Goal: Task Accomplishment & Management: Manage account settings

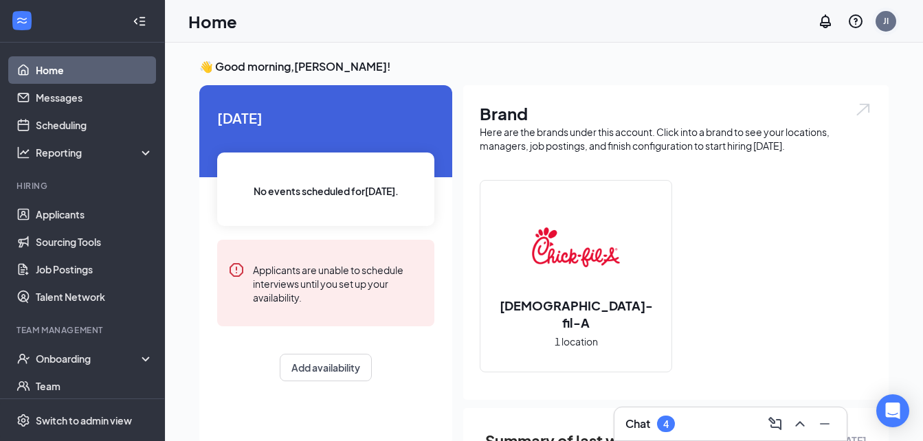
click at [889, 24] on div "JI" at bounding box center [886, 21] width 21 height 21
click at [64, 212] on link "Applicants" at bounding box center [95, 214] width 118 height 27
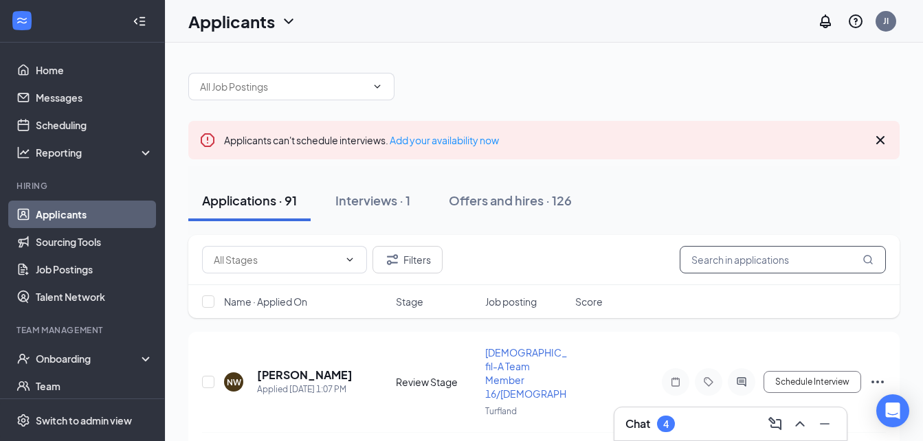
click at [724, 262] on input "text" at bounding box center [783, 259] width 206 height 27
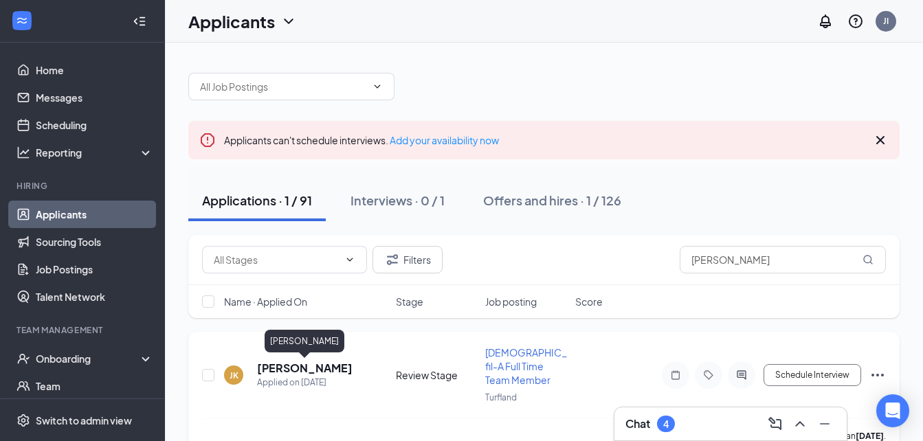
click at [344, 368] on h5 "[PERSON_NAME]" at bounding box center [305, 368] width 96 height 15
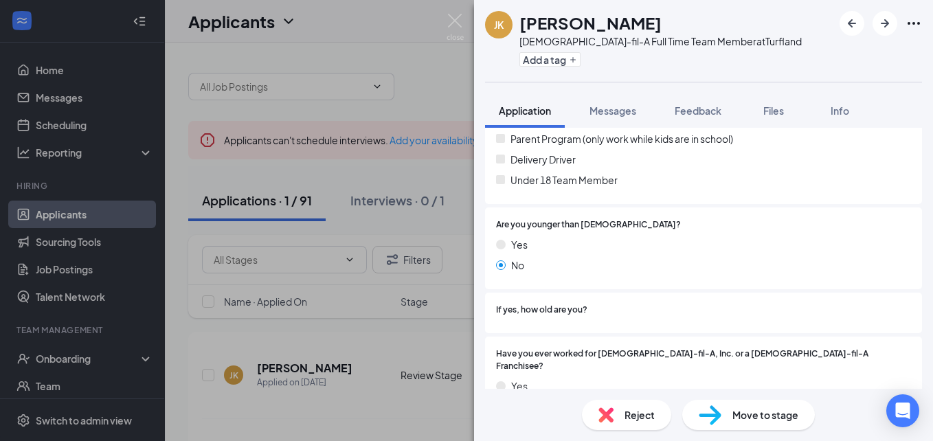
scroll to position [318, 0]
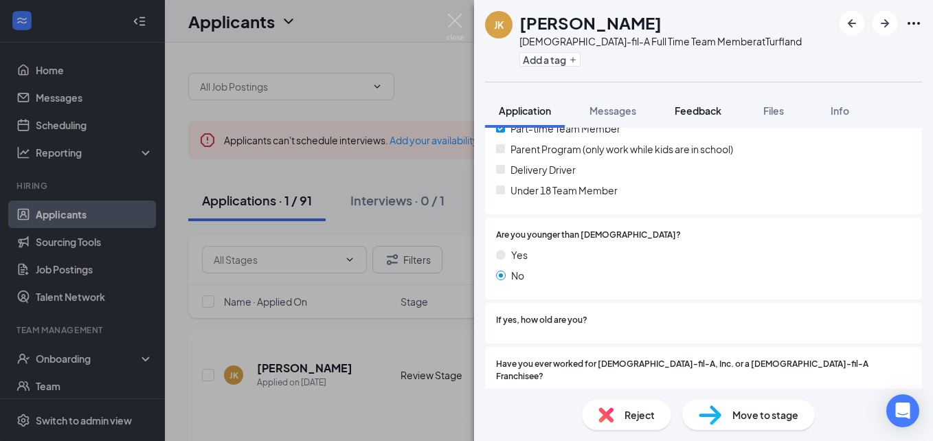
click at [691, 110] on span "Feedback" at bounding box center [698, 110] width 47 height 12
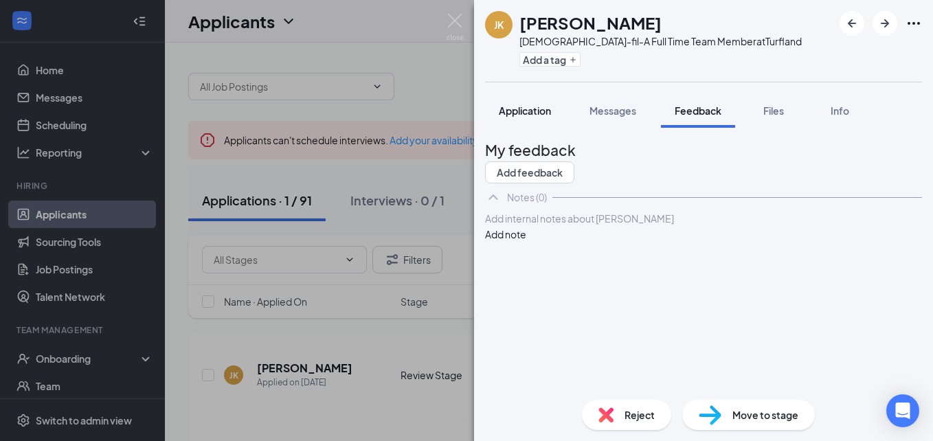
click at [531, 113] on span "Application" at bounding box center [525, 110] width 52 height 12
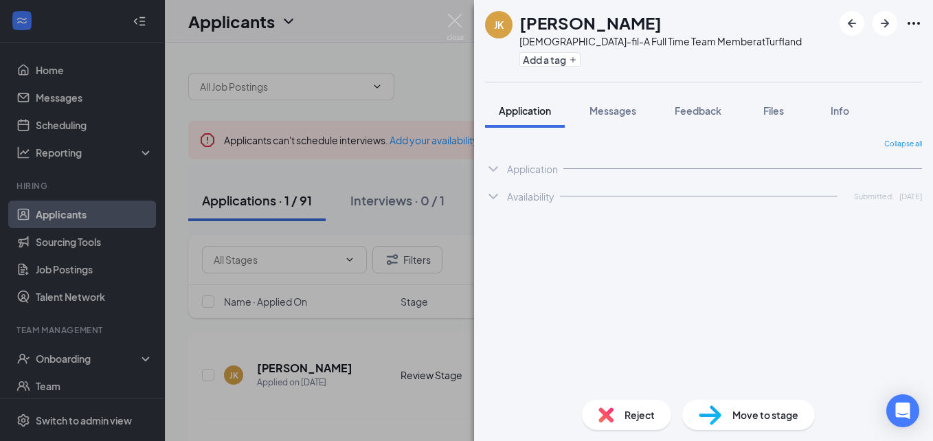
click at [507, 113] on span "Application" at bounding box center [525, 110] width 52 height 12
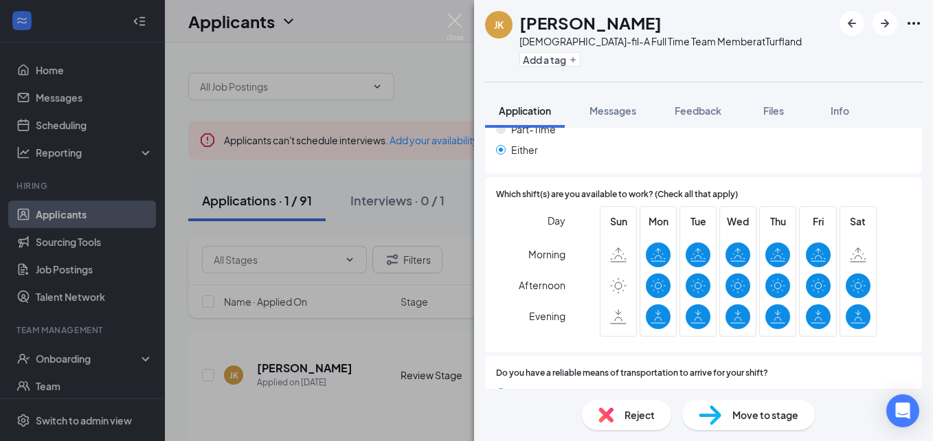
scroll to position [1899, 0]
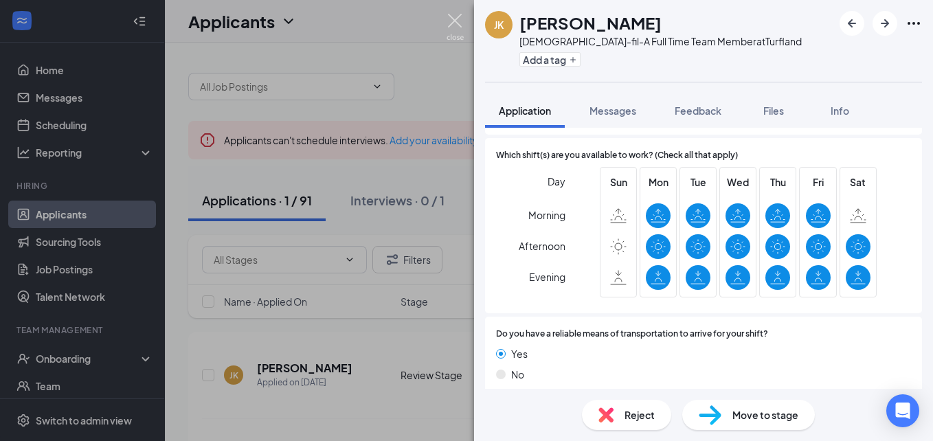
click at [452, 19] on img at bounding box center [455, 27] width 17 height 27
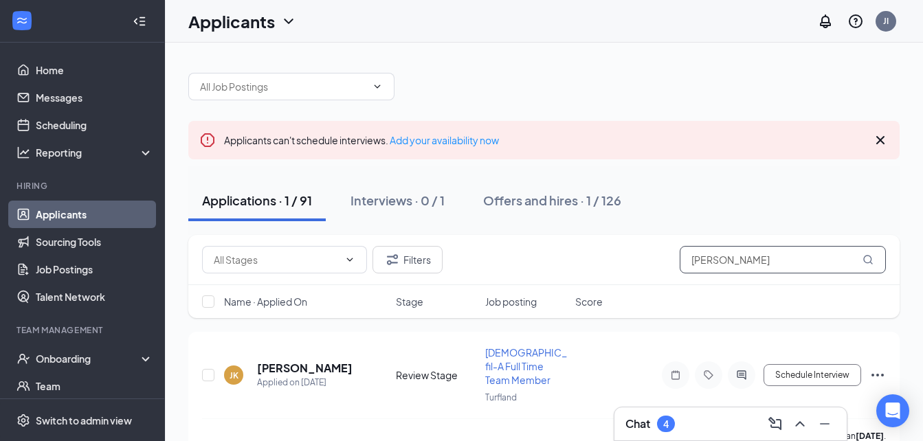
drag, startPoint x: 728, startPoint y: 265, endPoint x: 579, endPoint y: 265, distance: 149.2
click at [582, 272] on div "Filters [PERSON_NAME]" at bounding box center [544, 259] width 684 height 27
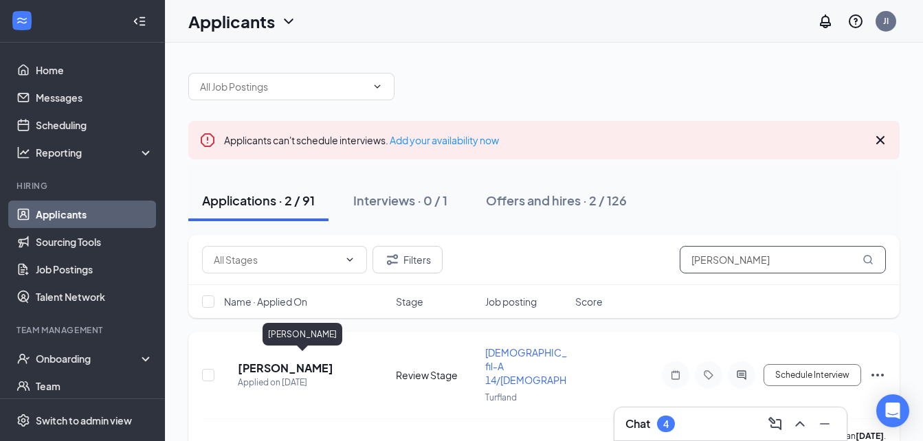
type input "[PERSON_NAME]"
click at [303, 364] on h5 "[PERSON_NAME]" at bounding box center [286, 368] width 96 height 15
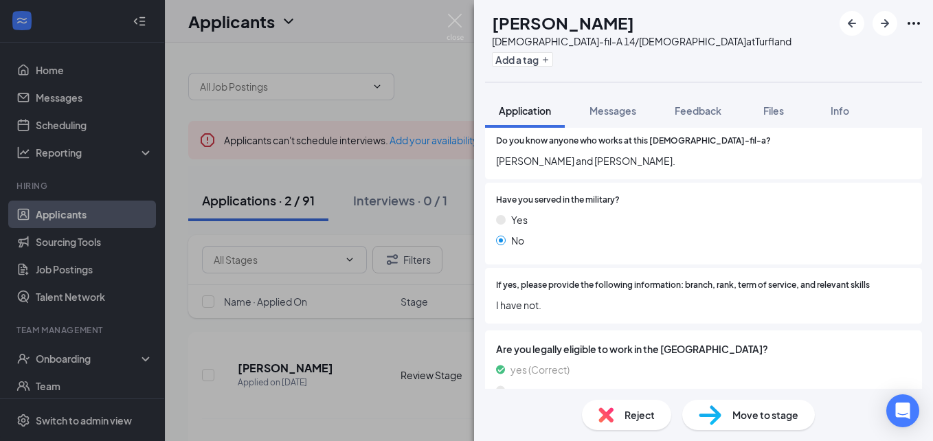
scroll to position [1279, 0]
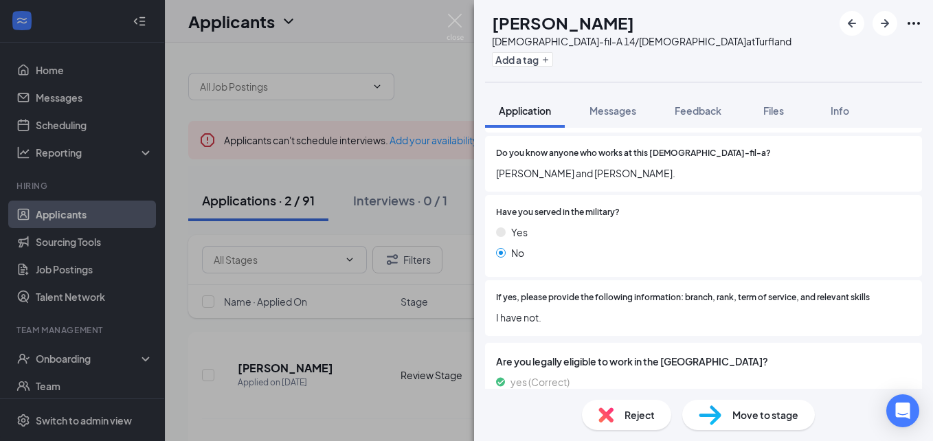
click at [865, 334] on html "Home Messages Scheduling Reporting Hiring Applicants Sourcing Tools Job Posting…" at bounding box center [466, 220] width 933 height 441
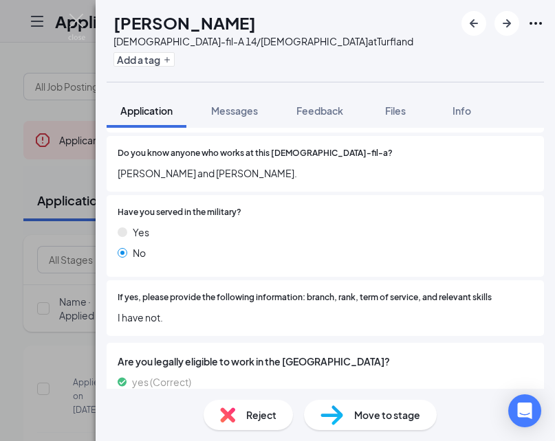
click at [378, 58] on div "OT [PERSON_NAME][DEMOGRAPHIC_DATA]-fil-A 14/[DEMOGRAPHIC_DATA] at Turfland Add …" at bounding box center [325, 41] width 459 height 82
